Goal: Information Seeking & Learning: Learn about a topic

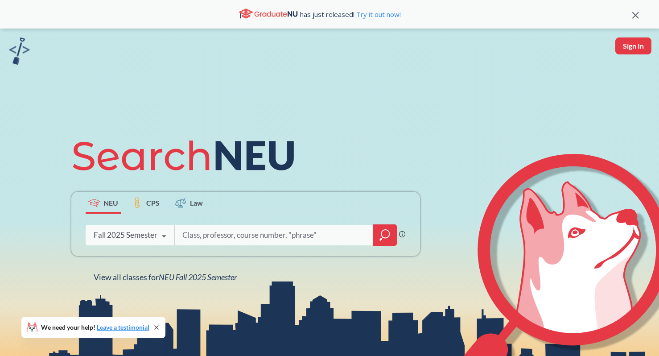
click at [209, 232] on input "search" at bounding box center [273, 234] width 185 height 19
type input "w"
type input "econ"
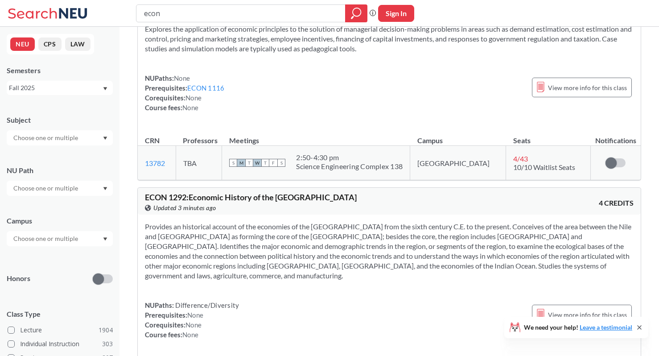
scroll to position [4097, 0]
type input "[PERSON_NAME]"
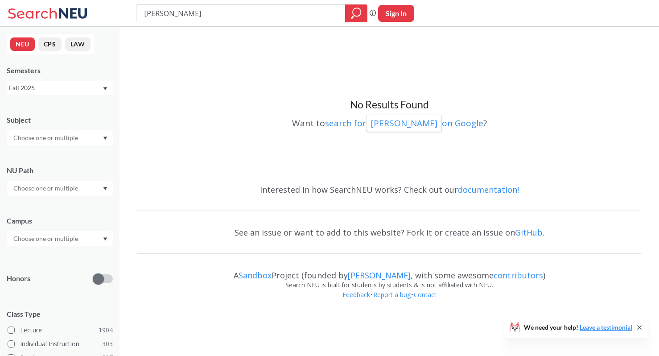
click at [185, 14] on input "[PERSON_NAME]" at bounding box center [241, 13] width 196 height 15
type input "energy economics"
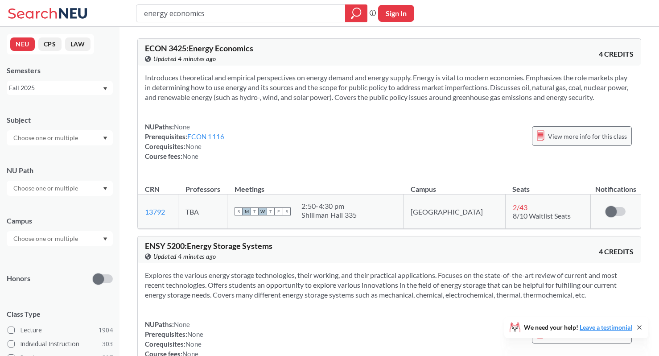
click at [582, 129] on div "View more info for this class" at bounding box center [582, 136] width 100 height 20
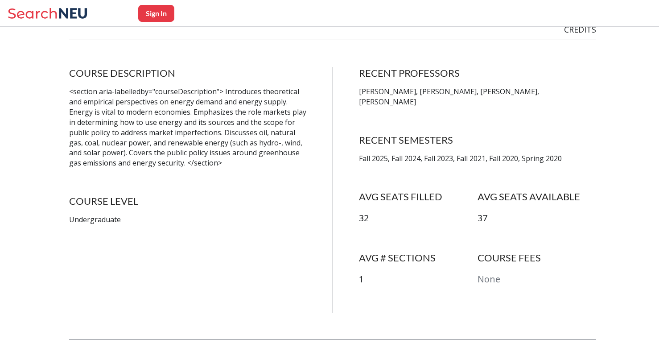
scroll to position [156, 0]
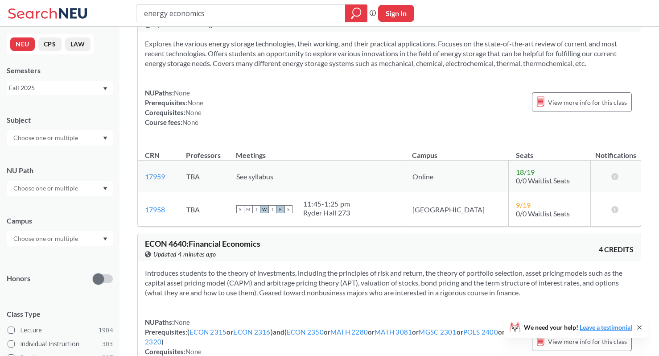
scroll to position [188, 0]
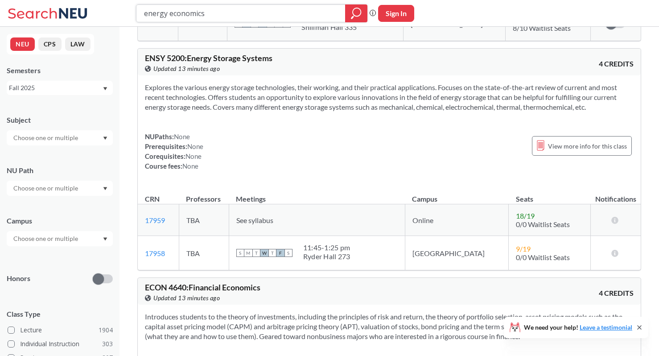
drag, startPoint x: 213, startPoint y: 12, endPoint x: 92, endPoint y: -6, distance: 122.5
type input "engw"
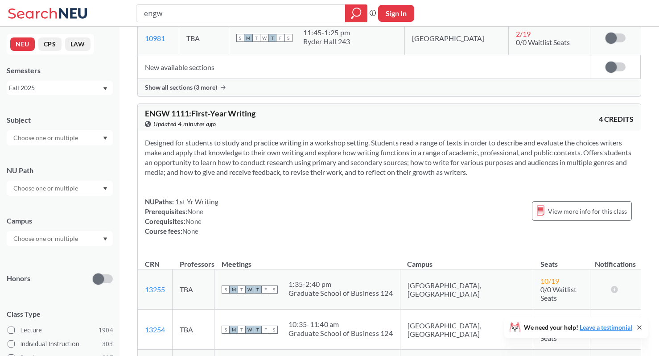
scroll to position [1352, 0]
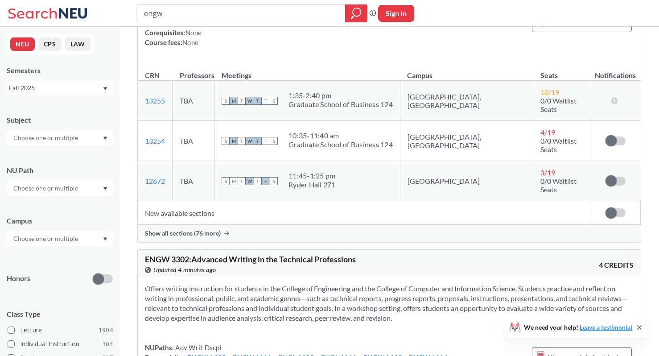
click at [96, 144] on div at bounding box center [60, 137] width 106 height 15
click at [104, 130] on div at bounding box center [60, 137] width 106 height 15
click at [68, 237] on input "text" at bounding box center [46, 238] width 75 height 11
click at [52, 284] on div "Online ( 686 )" at bounding box center [62, 283] width 101 height 10
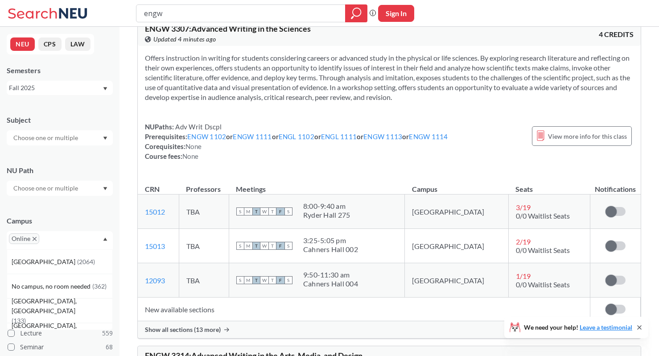
scroll to position [54, 0]
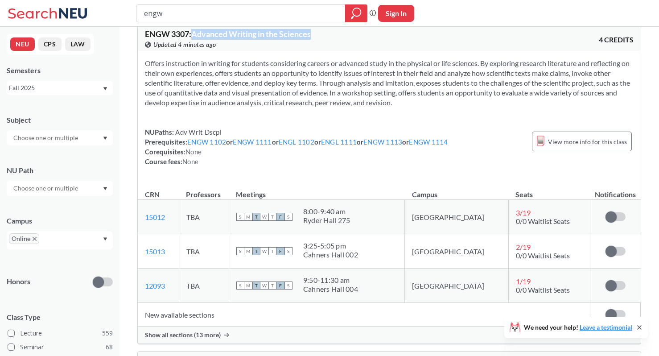
drag, startPoint x: 195, startPoint y: 33, endPoint x: 327, endPoint y: 33, distance: 131.9
click at [327, 33] on div "ENGW 3307 : Advanced Writing in the Sciences View this course on Banner. Update…" at bounding box center [267, 40] width 244 height 20
copy span "Advanced Writing in the Sciences"
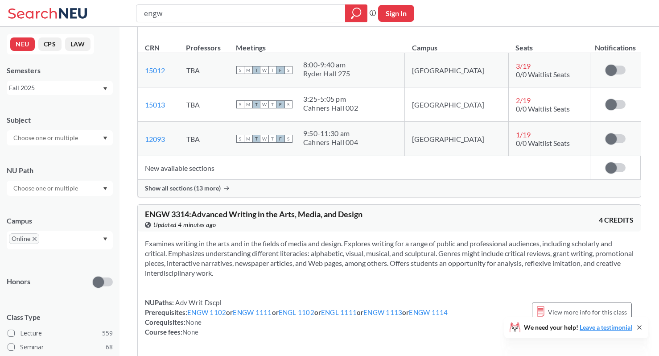
scroll to position [271, 0]
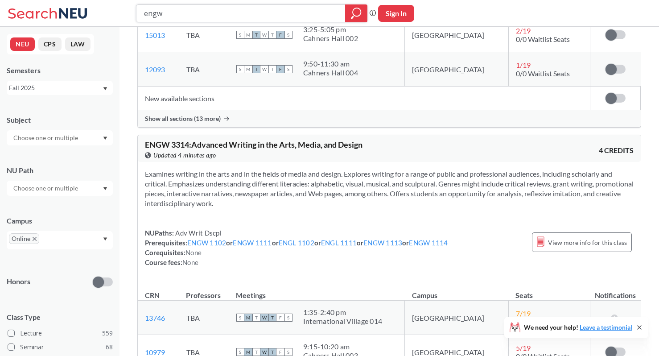
click at [218, 15] on input "engw" at bounding box center [241, 13] width 196 height 15
paste input "Advanced Writing in the Sciences"
click at [225, 13] on input "Advanced Writing in the Sciences" at bounding box center [241, 13] width 196 height 15
type input "Advanced Writing in the social Sciences"
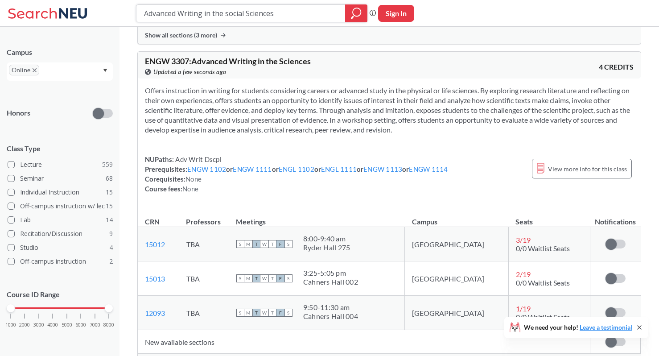
scroll to position [405, 0]
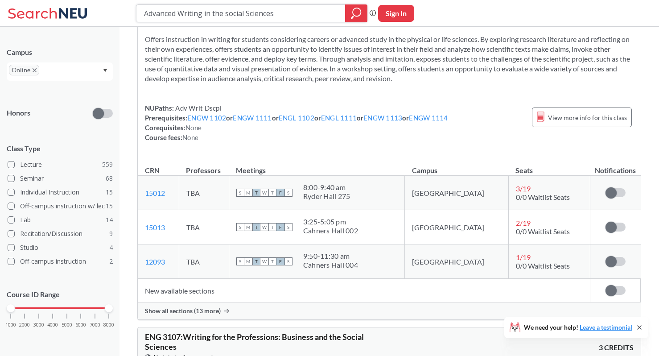
drag, startPoint x: 267, startPoint y: 13, endPoint x: 240, endPoint y: 13, distance: 27.2
click at [240, 13] on input "Advanced Writing in the social Sciences" at bounding box center [241, 13] width 196 height 15
click at [268, 14] on input "Advanced Writing in the social Sciences" at bounding box center [241, 13] width 196 height 15
drag, startPoint x: 267, startPoint y: 14, endPoint x: 205, endPoint y: 13, distance: 62.0
click at [205, 13] on input "Advanced Writing in the social Sciences" at bounding box center [241, 13] width 196 height 15
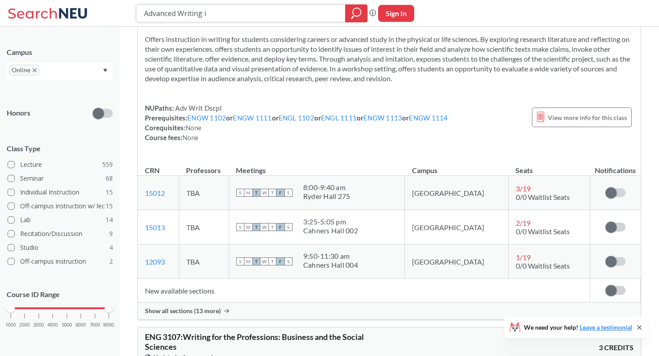
type input "Advanced Writing"
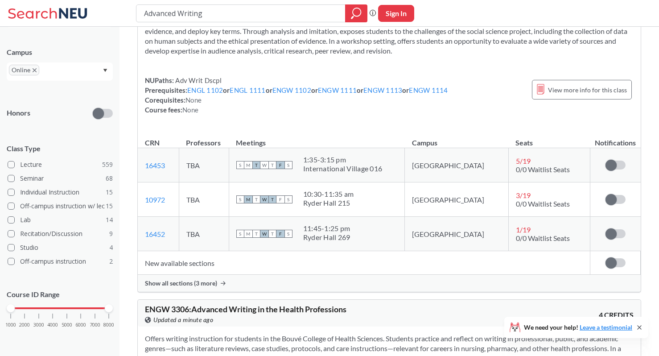
scroll to position [700, 0]
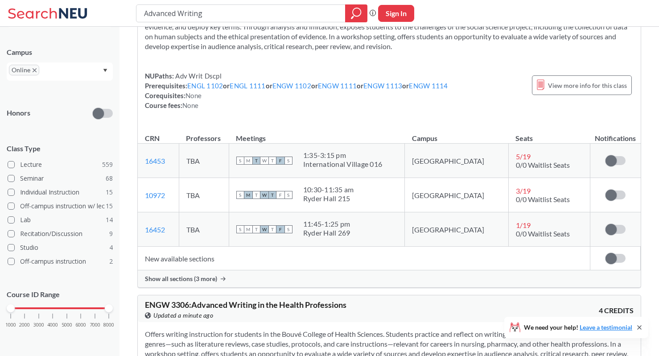
click at [204, 280] on span "Show all sections (3 more)" at bounding box center [181, 279] width 72 height 8
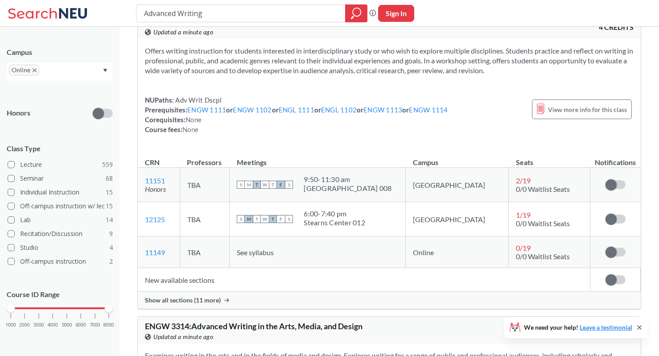
scroll to position [1691, 0]
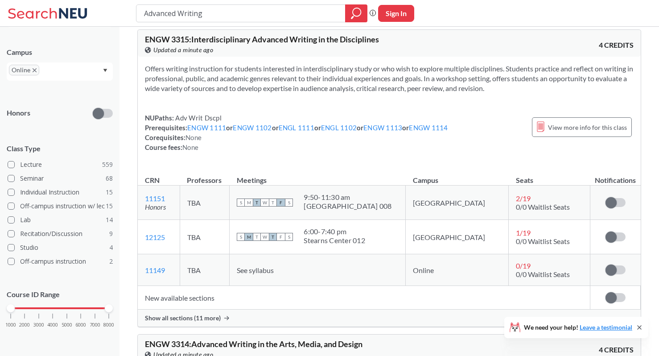
click at [203, 315] on span "Show all sections (11 more)" at bounding box center [183, 318] width 76 height 8
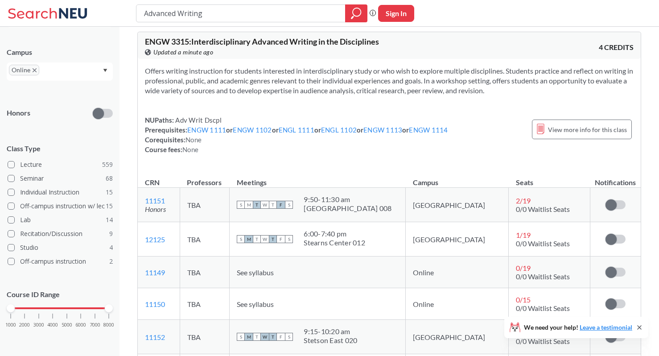
scroll to position [1689, 0]
drag, startPoint x: 524, startPoint y: 92, endPoint x: 523, endPoint y: 62, distance: 29.4
click at [523, 62] on div "Offers writing instruction for students interested in interdisciplinary study o…" at bounding box center [389, 113] width 503 height 110
copy section "Offers writing instruction for students interested in interdisciplinary study o…"
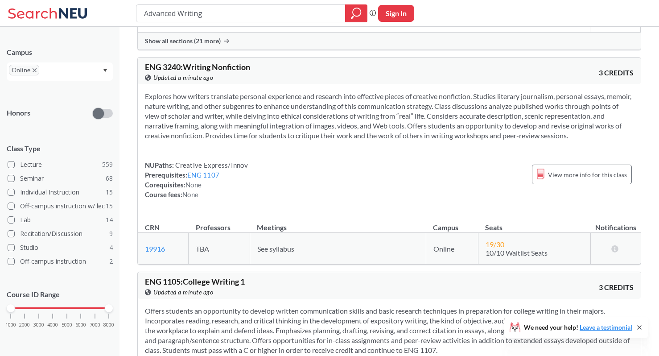
scroll to position [2976, 0]
